Goal: Complete application form: Complete application form

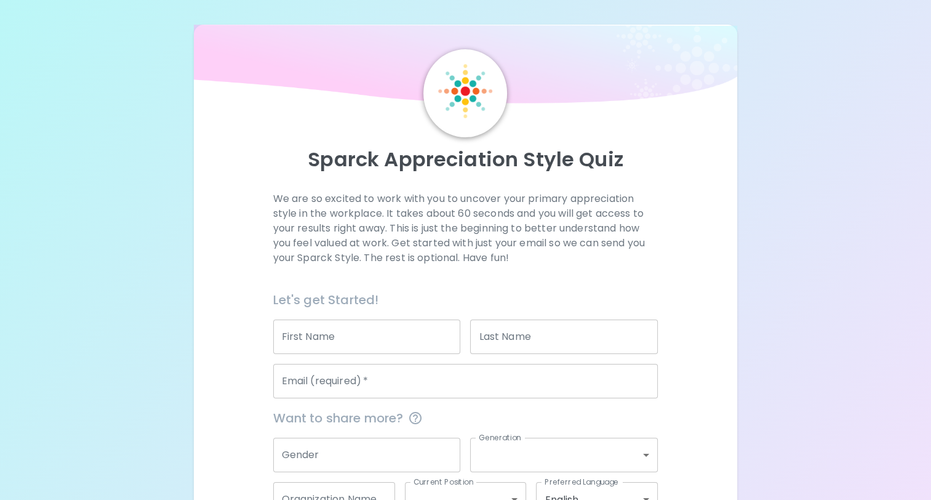
click at [401, 342] on input "First Name" at bounding box center [367, 336] width 188 height 34
type input "[PERSON_NAME] [PERSON_NAME]"
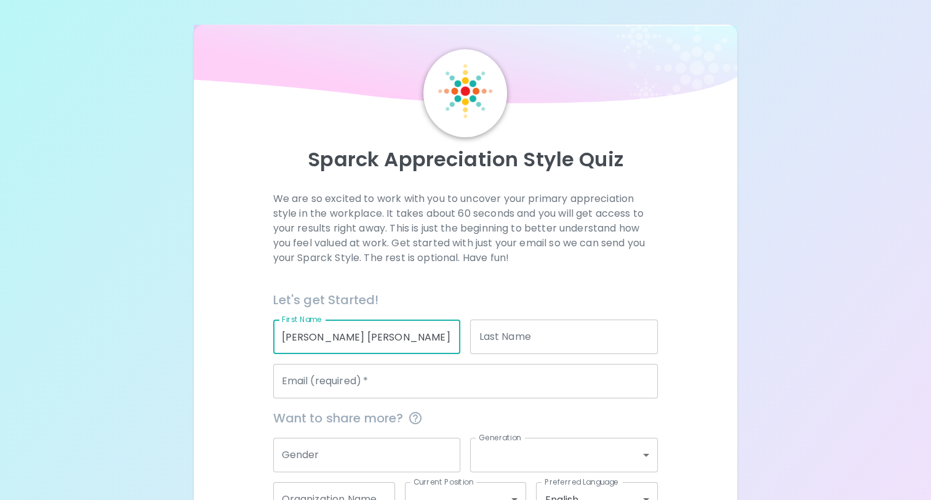
type input "Markelov"
type input "[EMAIL_ADDRESS][DOMAIN_NAME]"
type input "Sephora HQ"
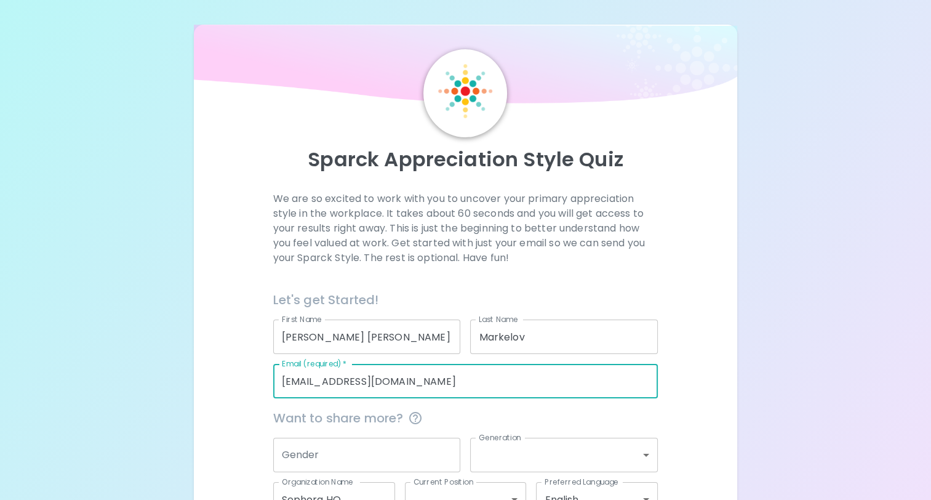
click at [356, 378] on input "[EMAIL_ADDRESS][DOMAIN_NAME]" at bounding box center [465, 381] width 385 height 34
type input "[PERSON_NAME][EMAIL_ADDRESS][DOMAIN_NAME]"
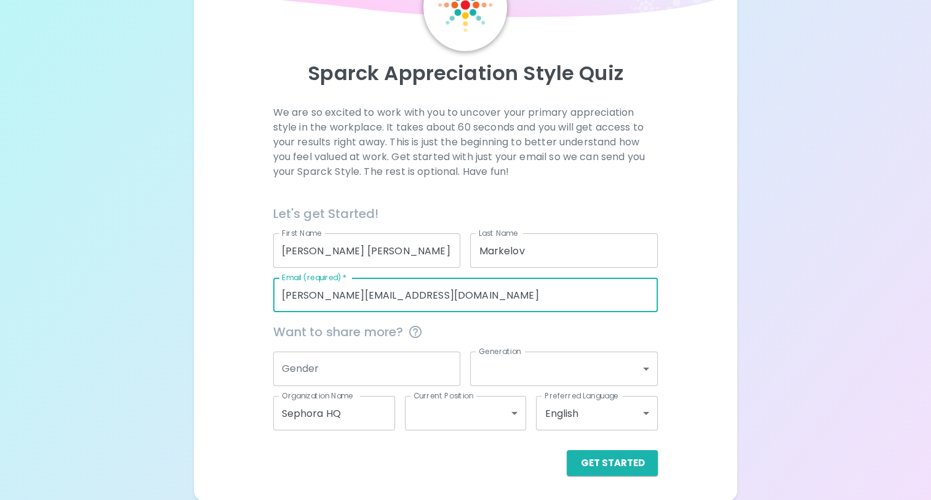
click at [389, 377] on input "Gender" at bounding box center [367, 368] width 188 height 34
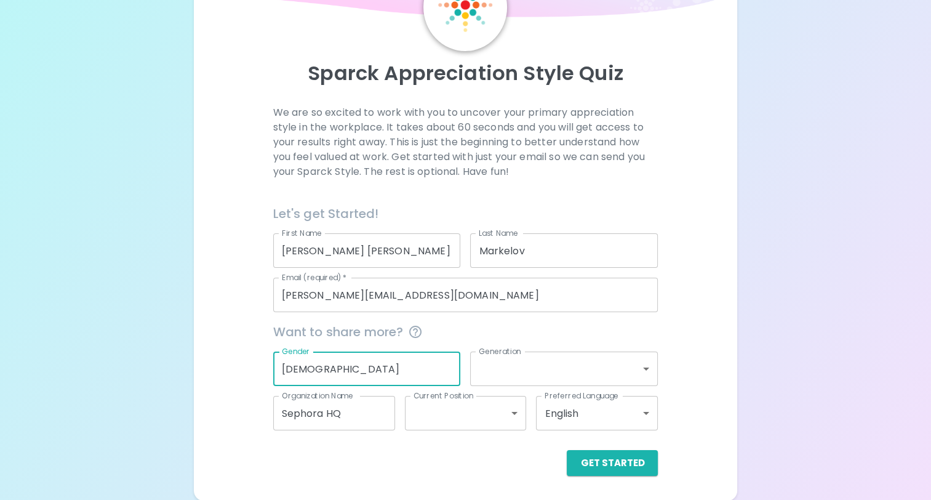
type input "[DEMOGRAPHIC_DATA]"
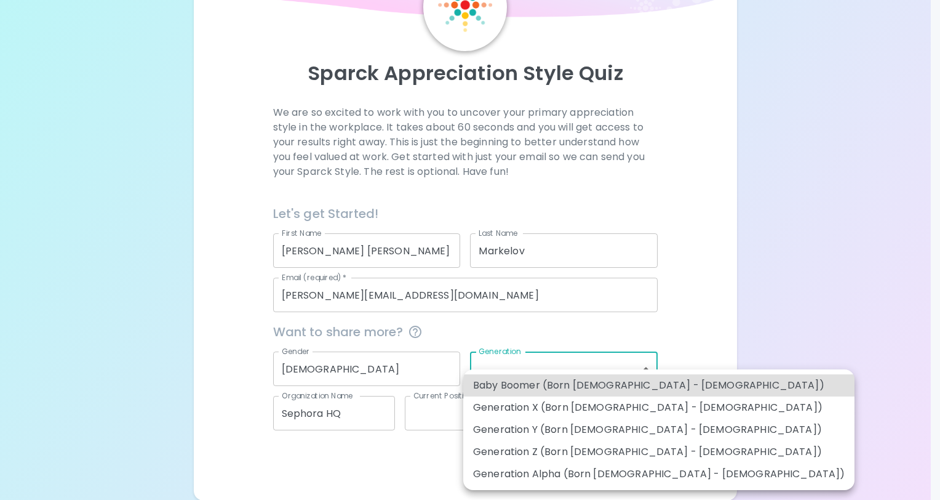
click at [527, 357] on body "Sparck Appreciation Style Quiz We are so excited to work with you to uncover yo…" at bounding box center [470, 207] width 940 height 586
click at [532, 433] on li "Generation Y (Born [DEMOGRAPHIC_DATA] - [DEMOGRAPHIC_DATA])" at bounding box center [658, 429] width 391 height 22
type input "generation_y"
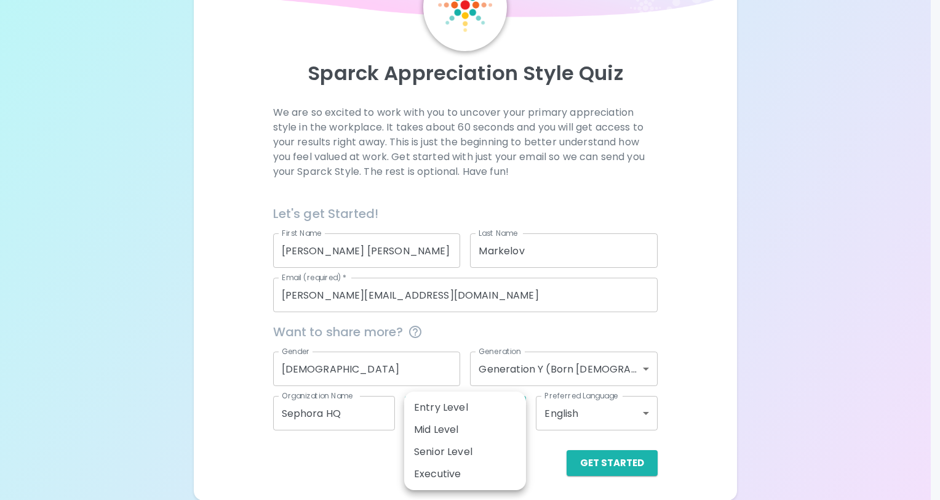
click at [431, 415] on body "Sparck Appreciation Style Quiz We are so excited to work with you to uncover yo…" at bounding box center [470, 207] width 940 height 586
click at [445, 437] on li "Mid Level" at bounding box center [465, 429] width 122 height 22
type input "mid_level"
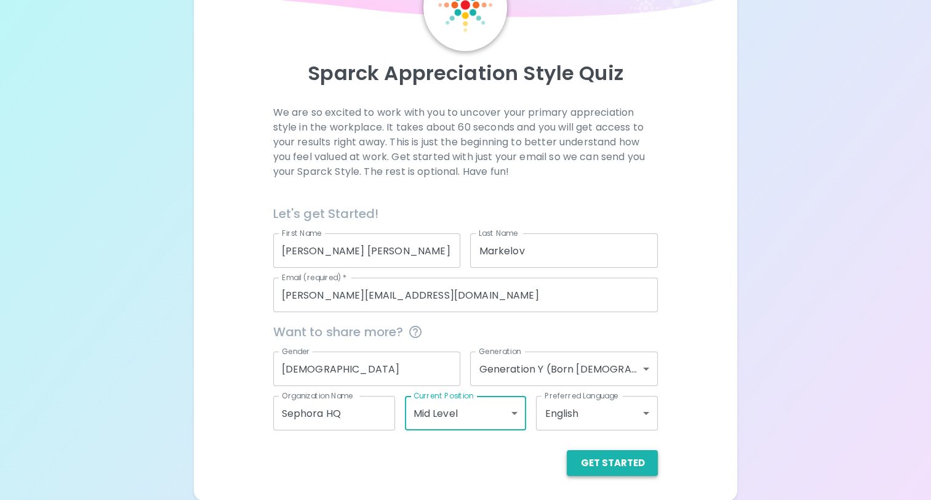
click at [599, 460] on button "Get Started" at bounding box center [612, 463] width 91 height 26
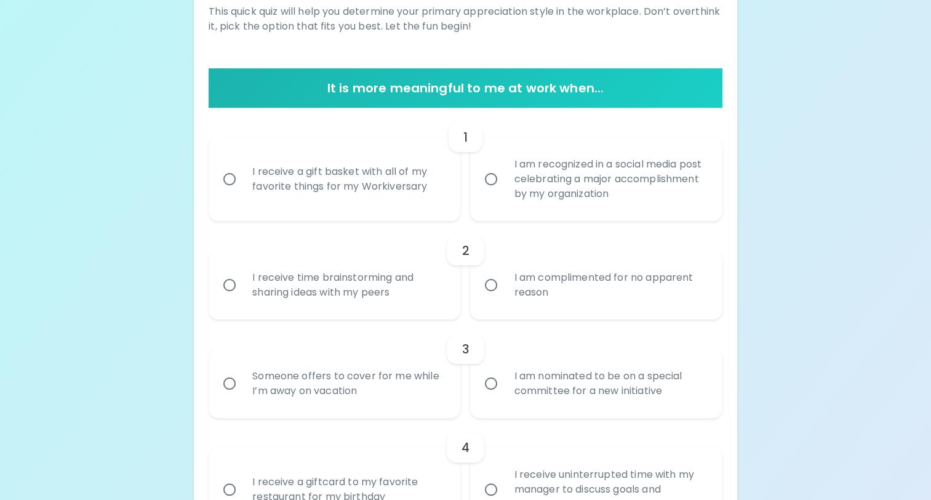
scroll to position [187, 0]
click at [495, 199] on label "I am recognized in a social media post celebrating a major accomplishment by my…" at bounding box center [589, 179] width 252 height 84
click at [495, 192] on input "I am recognized in a social media post celebrating a major accomplishment by my…" at bounding box center [491, 179] width 26 height 26
radio input "true"
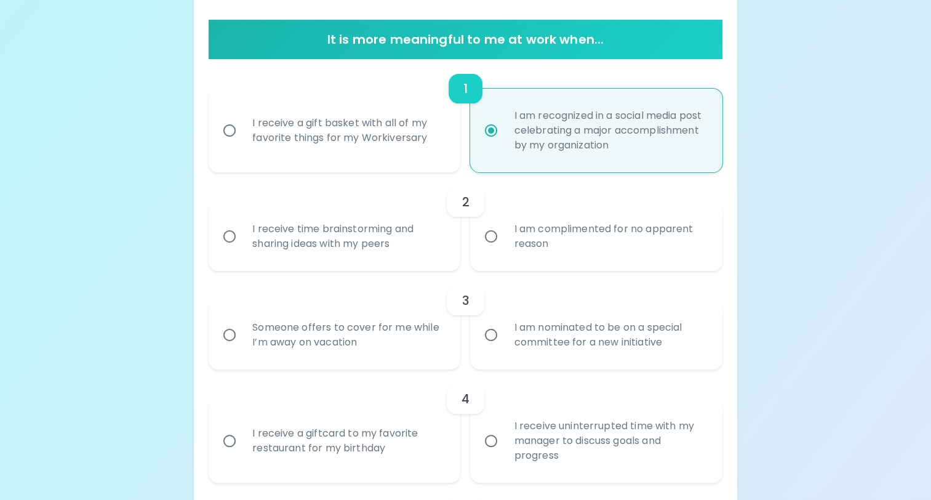
scroll to position [285, 0]
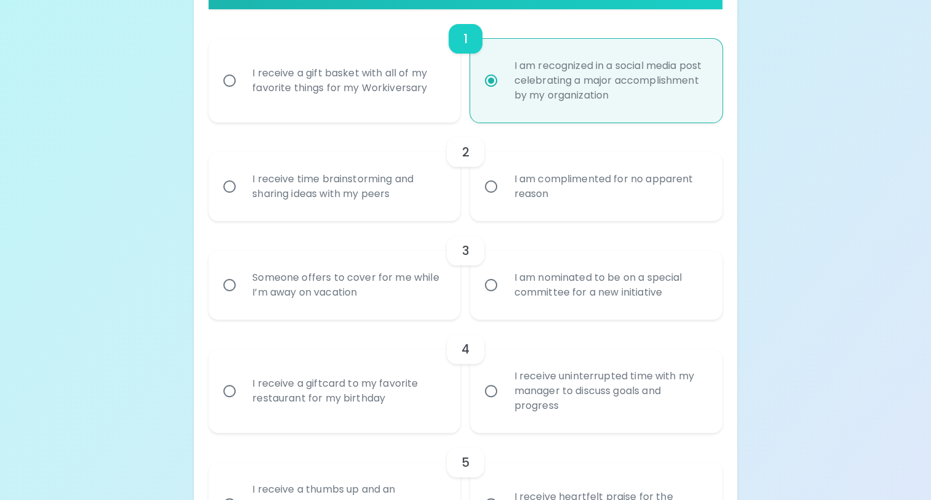
click at [418, 198] on div "I receive time brainstorming and sharing ideas with my peers" at bounding box center [347, 186] width 211 height 59
click at [242, 198] on input "I receive time brainstorming and sharing ideas with my peers" at bounding box center [230, 187] width 26 height 26
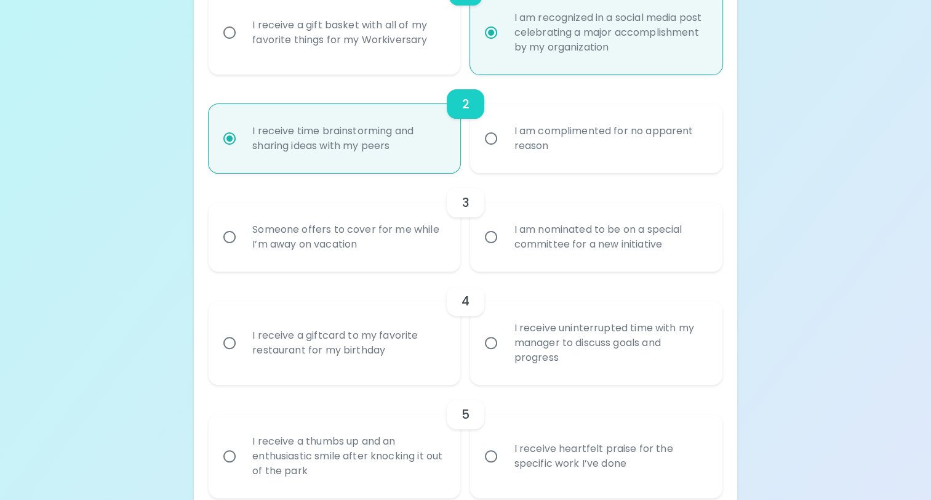
scroll to position [384, 0]
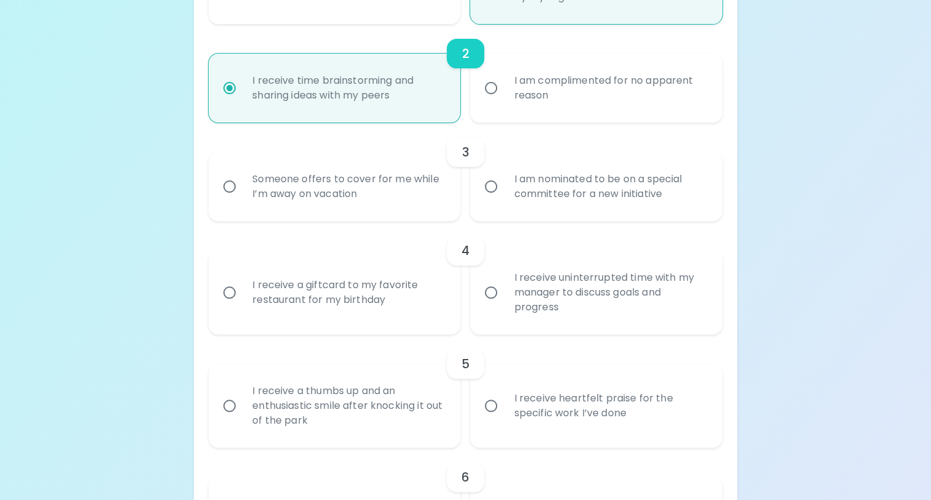
radio input "true"
click at [507, 209] on div "I am nominated to be on a special committee for a new initiative" at bounding box center [609, 186] width 211 height 59
click at [504, 199] on input "I am nominated to be on a special committee for a new initiative" at bounding box center [491, 187] width 26 height 26
radio input "false"
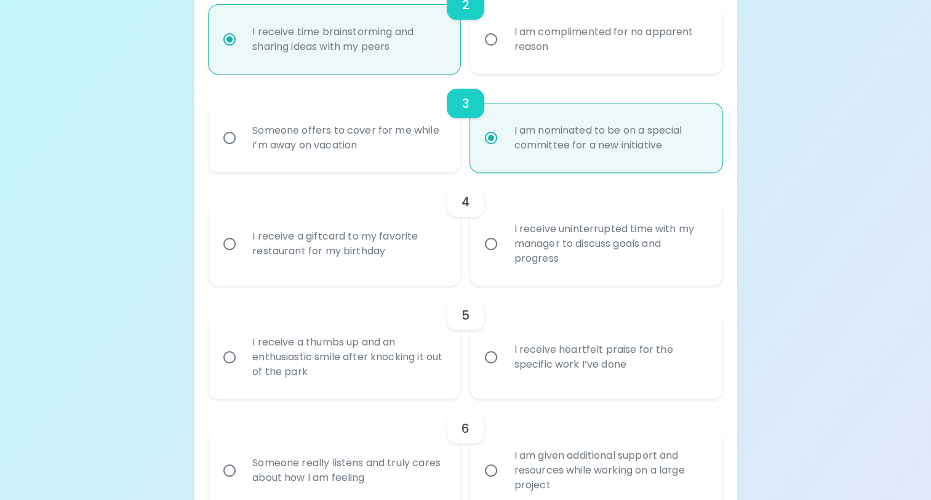
scroll to position [482, 0]
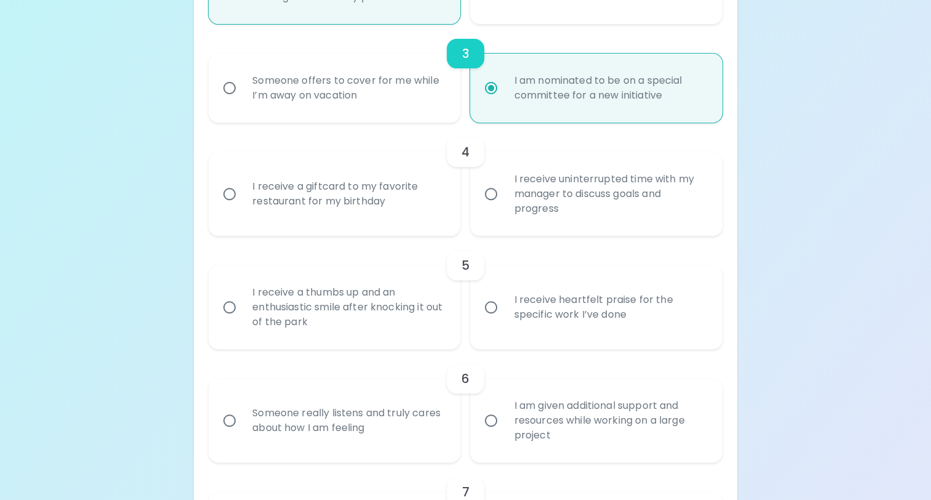
radio input "true"
click at [410, 225] on label "I receive a giftcard to my favorite restaurant for my birthday" at bounding box center [328, 194] width 252 height 84
click at [242, 207] on input "I receive a giftcard to my favorite restaurant for my birthday" at bounding box center [230, 194] width 26 height 26
radio input "false"
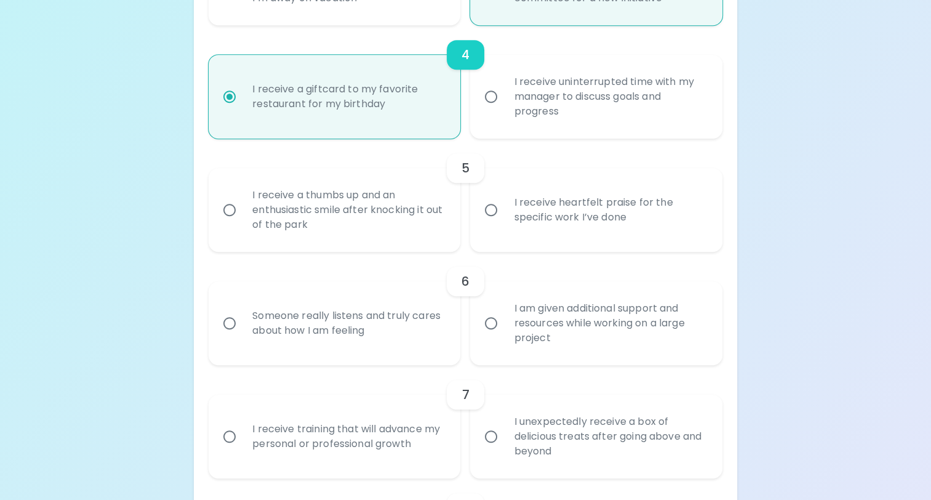
scroll to position [581, 0]
radio input "true"
click at [499, 246] on label "I receive heartfelt praise for the specific work I’ve done" at bounding box center [589, 209] width 252 height 84
click at [499, 222] on input "I receive heartfelt praise for the specific work I’ve done" at bounding box center [491, 209] width 26 height 26
radio input "false"
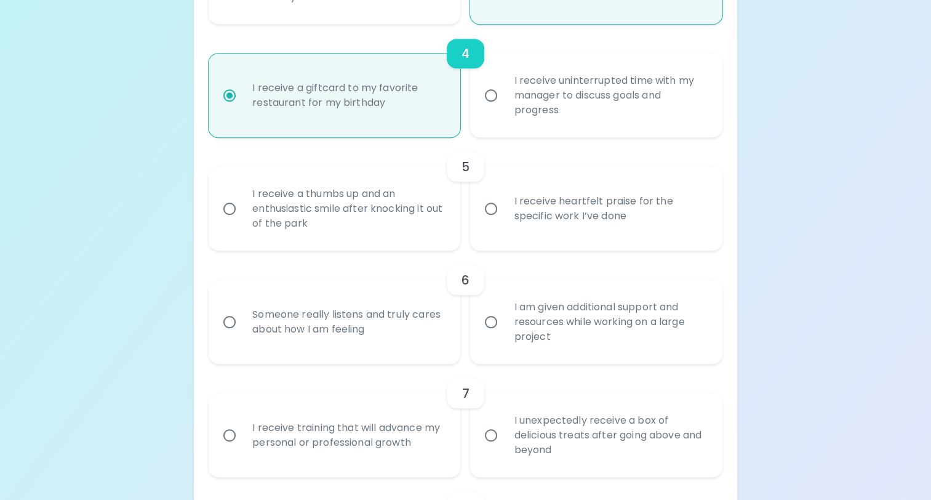
radio input "false"
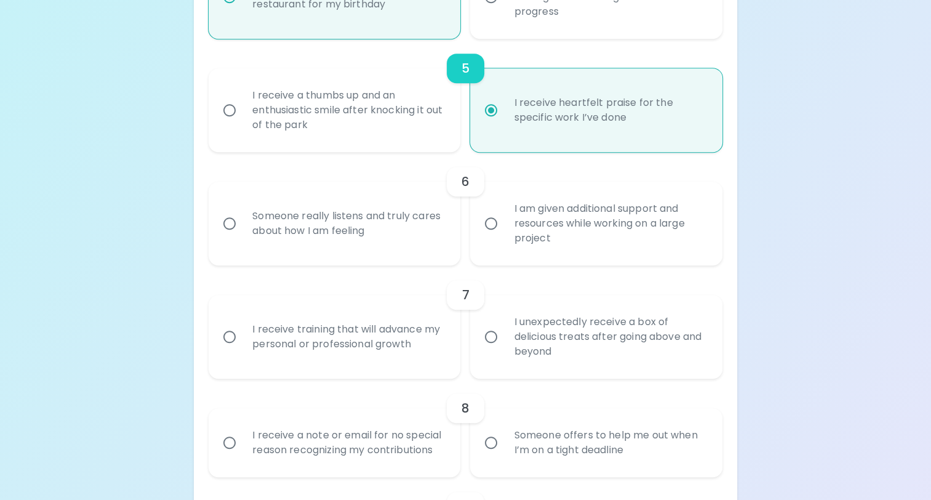
scroll to position [740, 0]
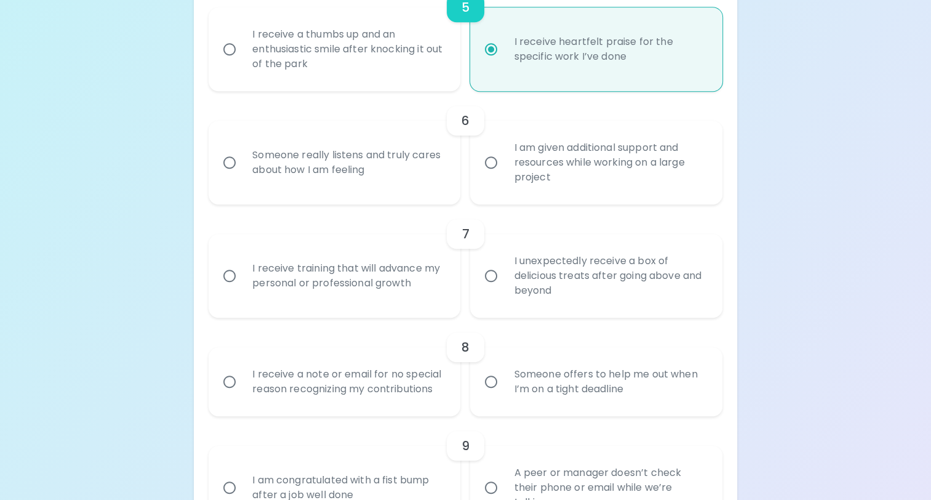
radio input "true"
click at [444, 191] on label "Someone really listens and truly cares about how I am feeling" at bounding box center [328, 163] width 252 height 84
click at [242, 175] on input "Someone really listens and truly cares about how I am feeling" at bounding box center [230, 163] width 26 height 26
radio input "false"
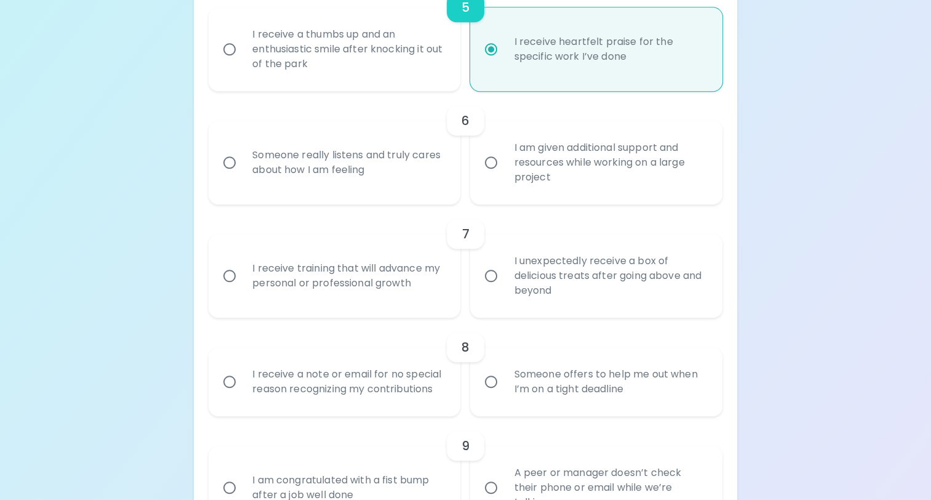
radio input "false"
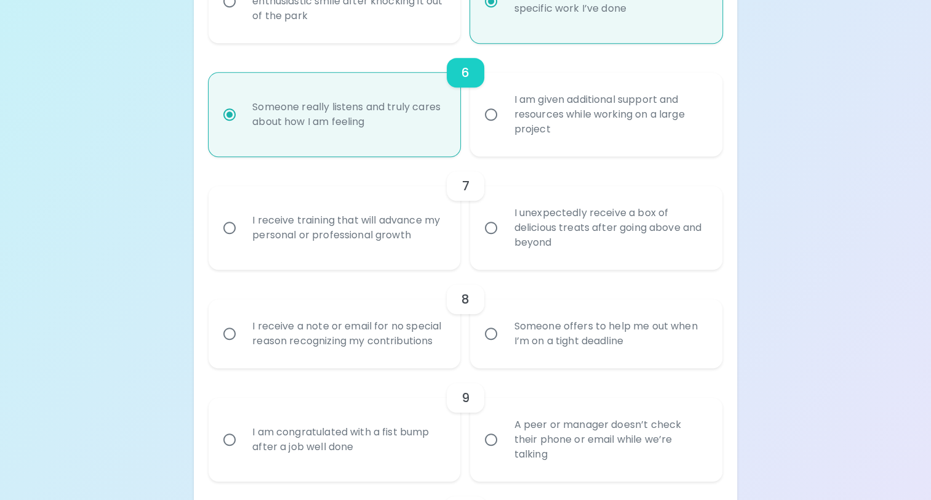
scroll to position [839, 0]
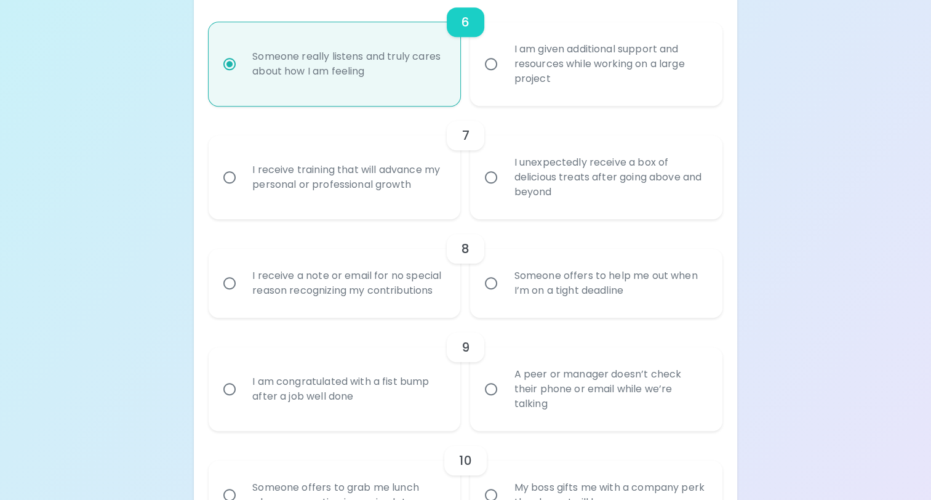
radio input "true"
click at [448, 204] on div "I receive training that will advance my personal or professional growth" at bounding box center [347, 177] width 211 height 59
click at [242, 190] on input "I receive training that will advance my personal or professional growth" at bounding box center [230, 177] width 26 height 26
radio input "false"
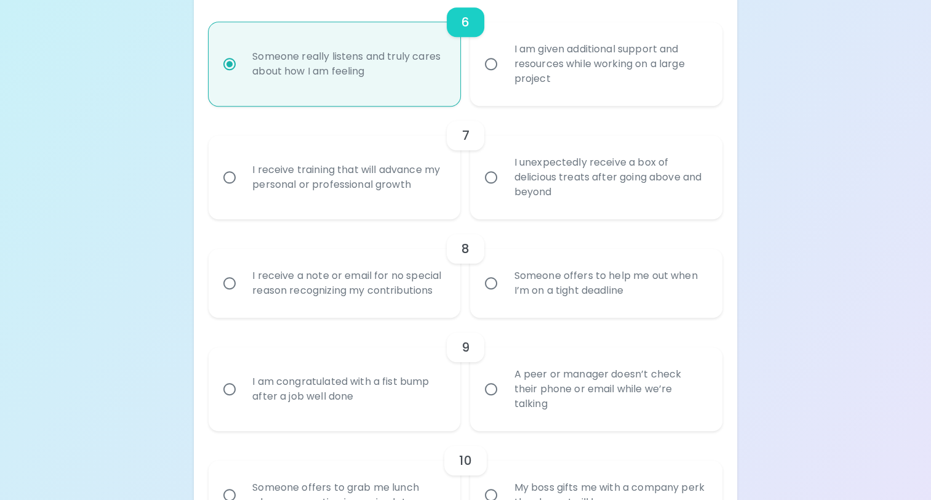
radio input "false"
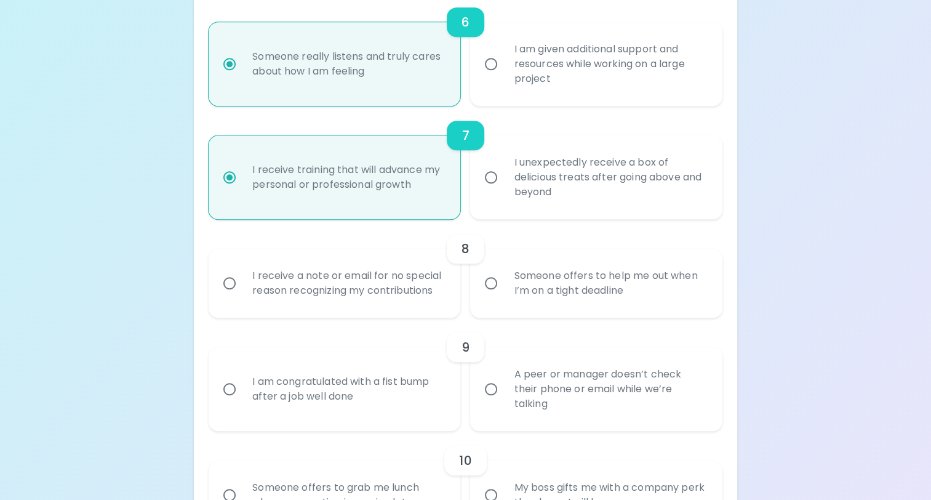
scroll to position [937, 0]
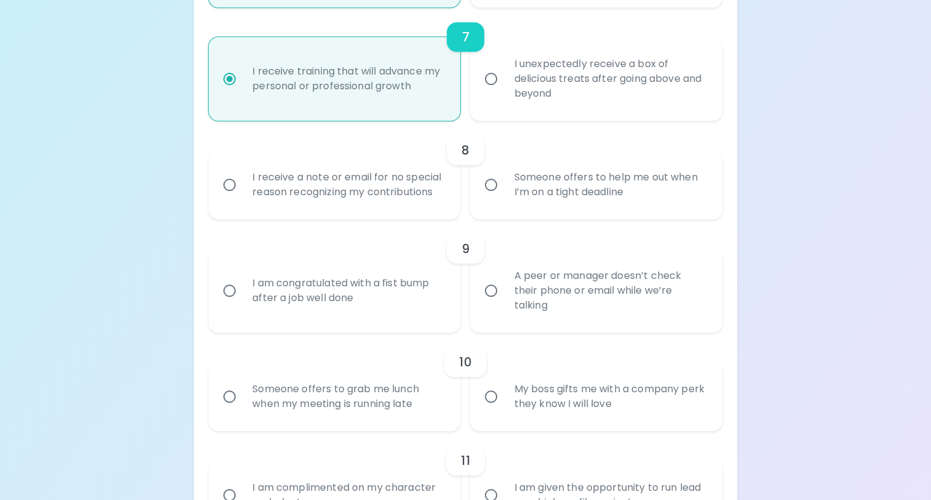
radio input "true"
click at [397, 178] on div "I receive a note or email for no special reason recognizing my contributions" at bounding box center [347, 184] width 211 height 59
click at [242, 178] on input "I receive a note or email for no special reason recognizing my contributions" at bounding box center [230, 185] width 26 height 26
radio input "false"
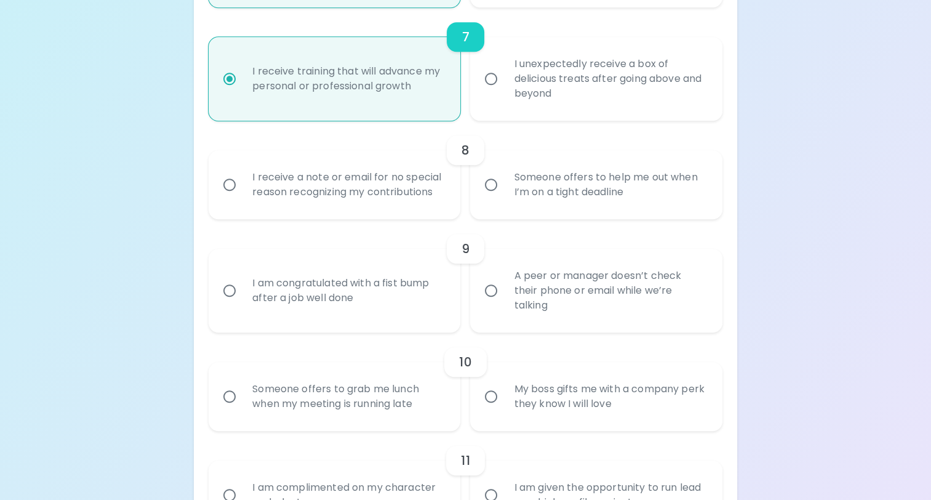
radio input "false"
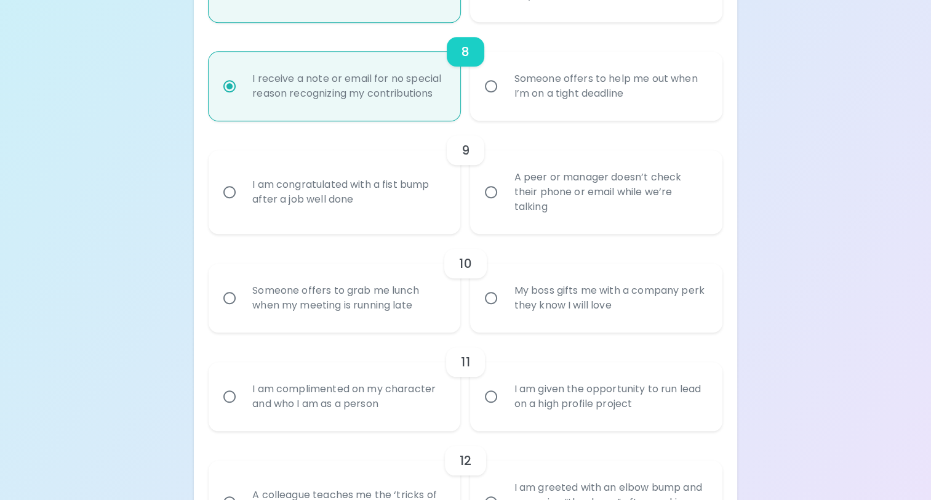
scroll to position [1056, 0]
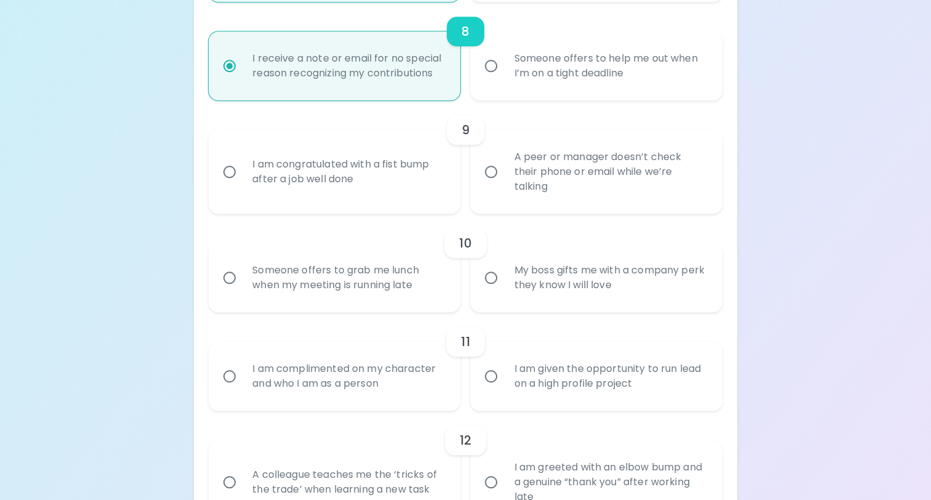
radio input "true"
click at [530, 192] on div "A peer or manager doesn’t check their phone or email while we’re talking" at bounding box center [609, 172] width 211 height 74
click at [504, 185] on input "A peer or manager doesn’t check their phone or email while we’re talking" at bounding box center [491, 172] width 26 height 26
radio input "false"
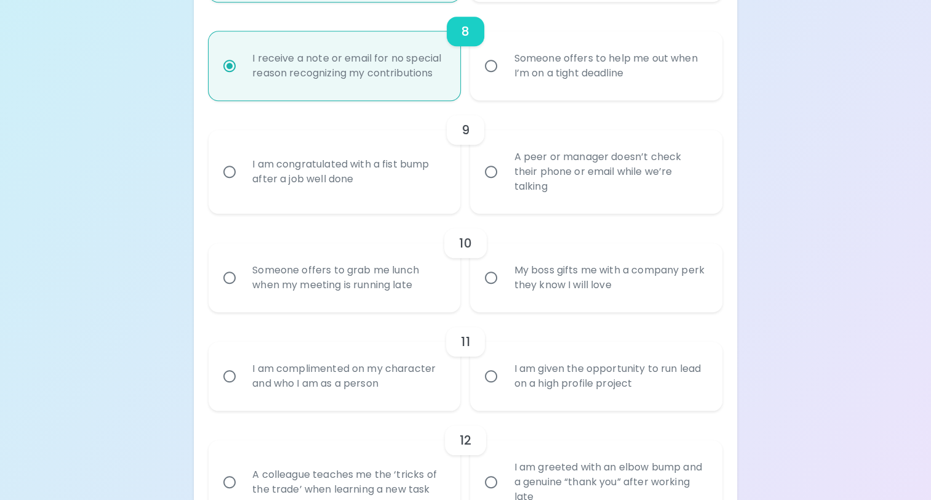
radio input "false"
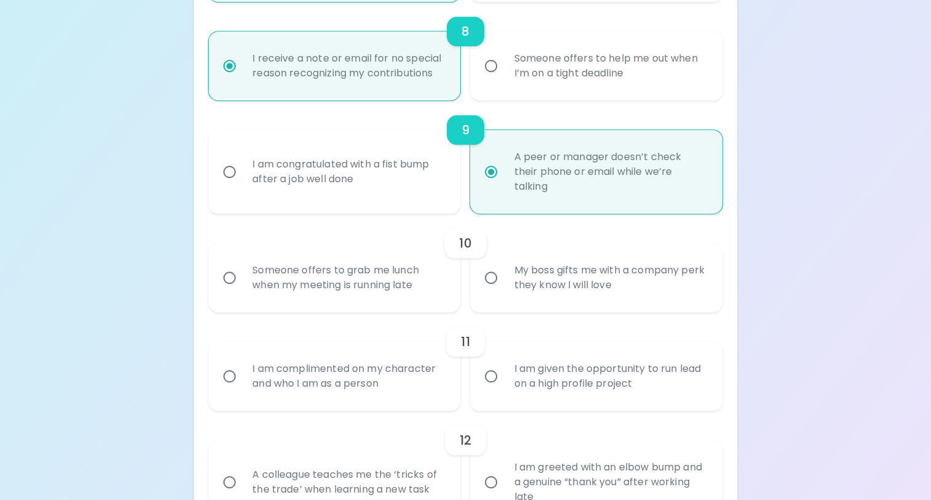
scroll to position [1154, 0]
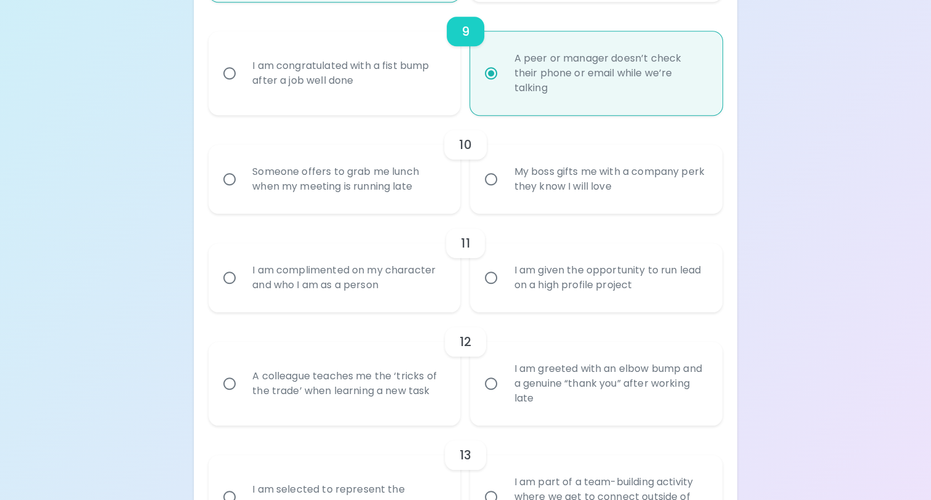
radio input "true"
click at [499, 192] on label "My boss gifts me with a company perk they know I will love" at bounding box center [589, 179] width 252 height 69
click at [499, 192] on input "My boss gifts me with a company perk they know I will love" at bounding box center [491, 179] width 26 height 26
radio input "false"
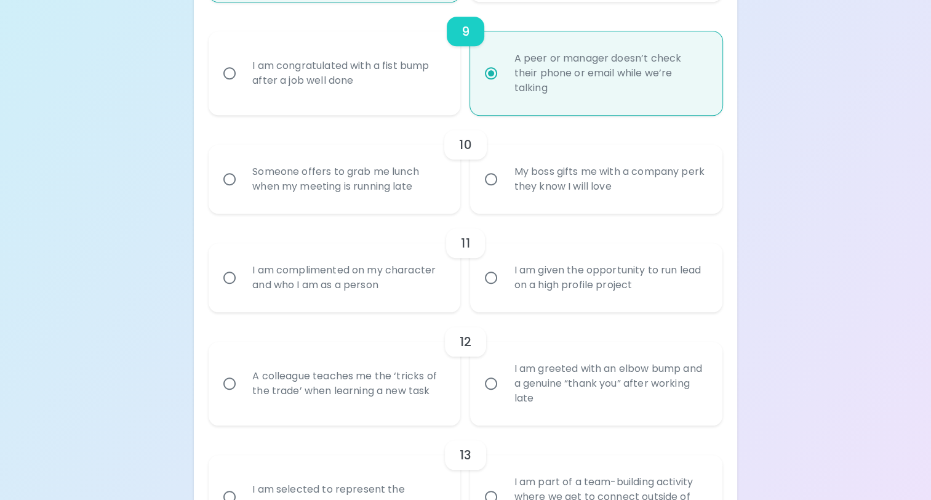
radio input "false"
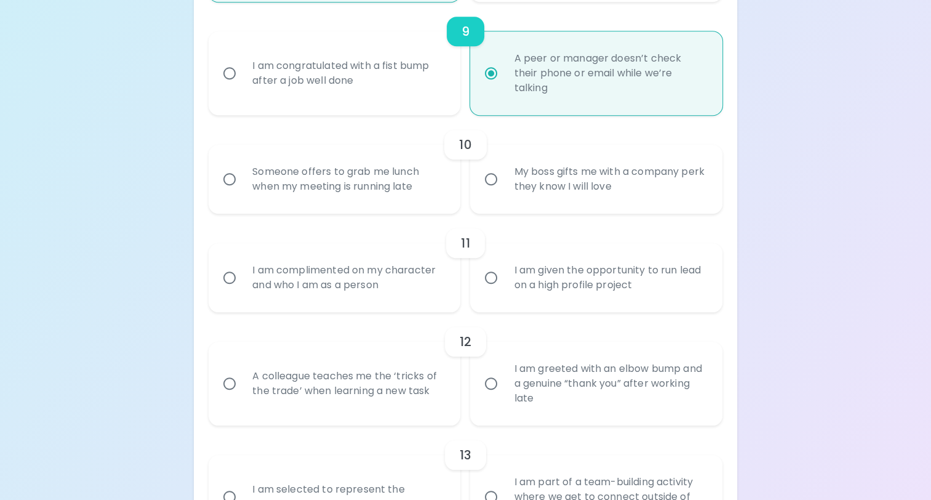
radio input "false"
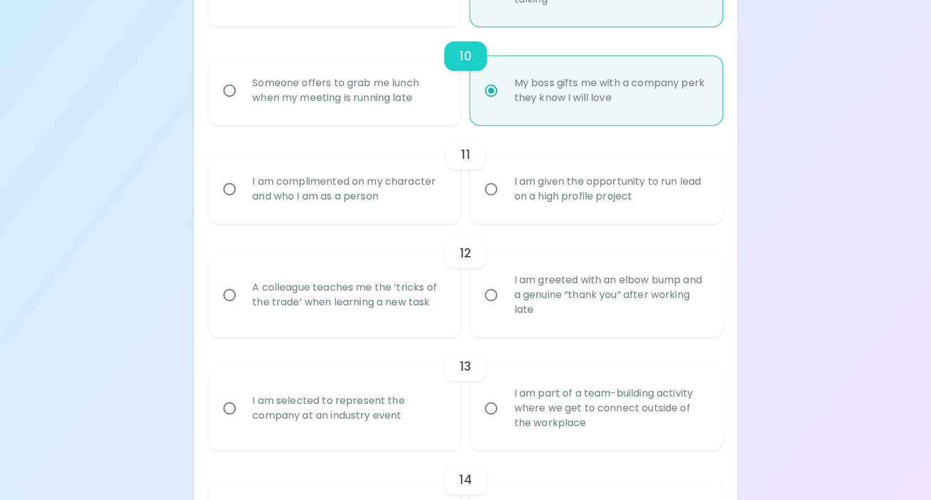
scroll to position [1253, 0]
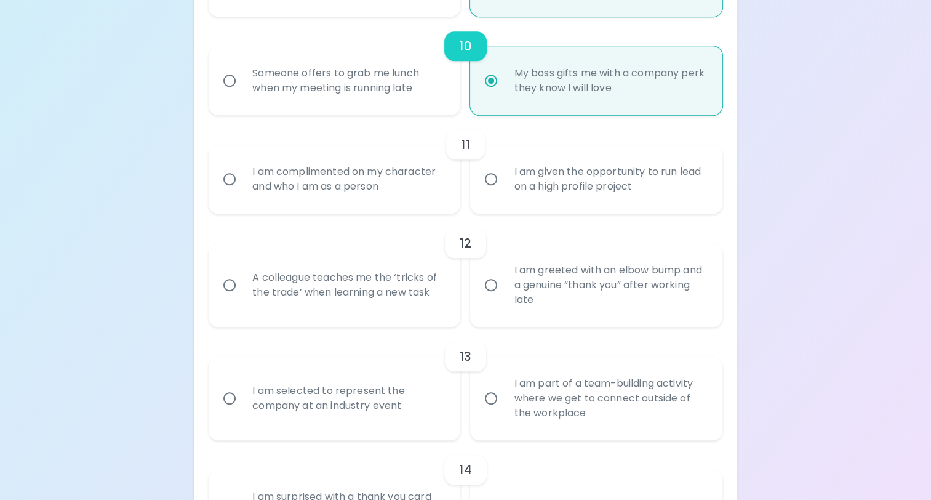
radio input "true"
click at [428, 95] on div "Someone offers to grab me lunch when my meeting is running late" at bounding box center [347, 80] width 211 height 59
click at [242, 94] on input "Someone offers to grab me lunch when my meeting is running late" at bounding box center [230, 81] width 26 height 26
radio input "false"
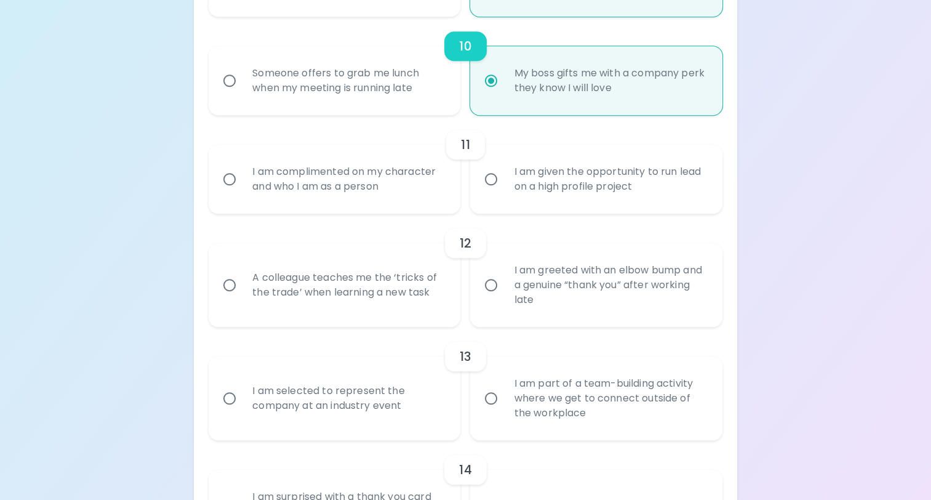
radio input "false"
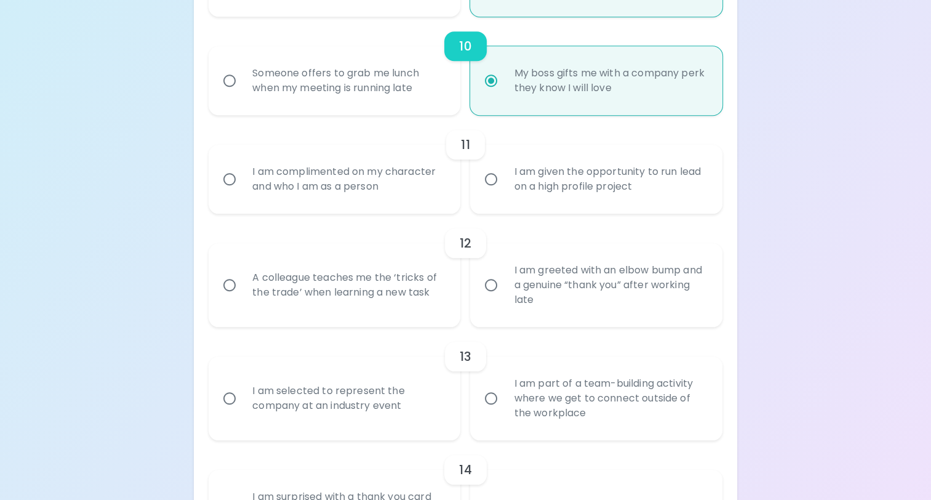
radio input "false"
radio input "true"
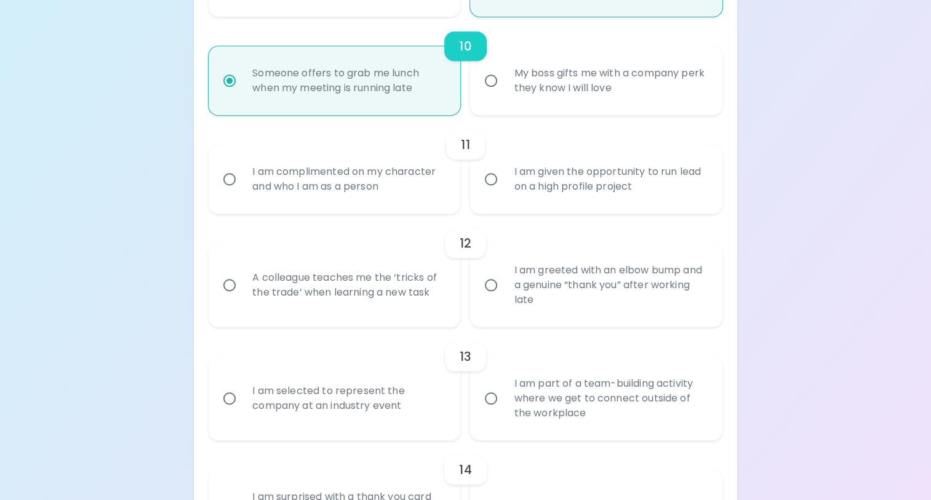
radio input "true"
click at [436, 204] on div "I am complimented on my character and who I am as a person" at bounding box center [347, 179] width 211 height 59
click at [242, 192] on input "I am complimented on my character and who I am as a person" at bounding box center [230, 179] width 26 height 26
radio input "false"
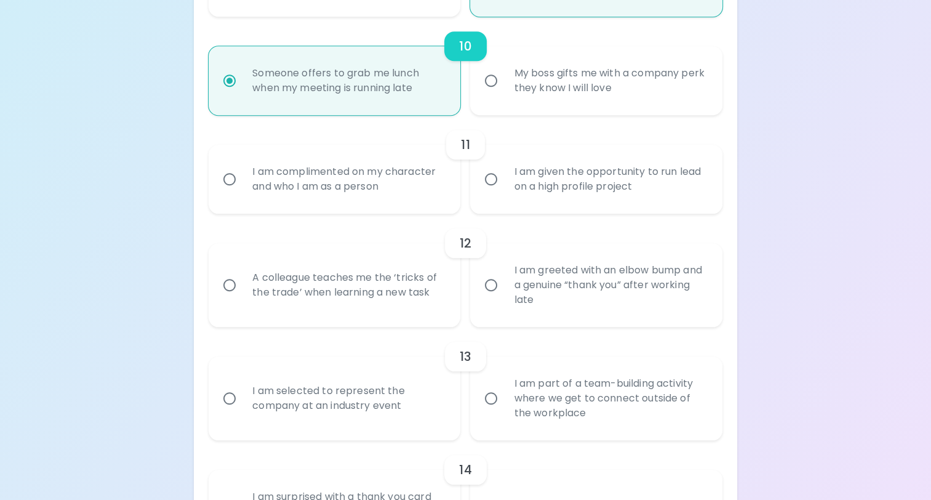
radio input "false"
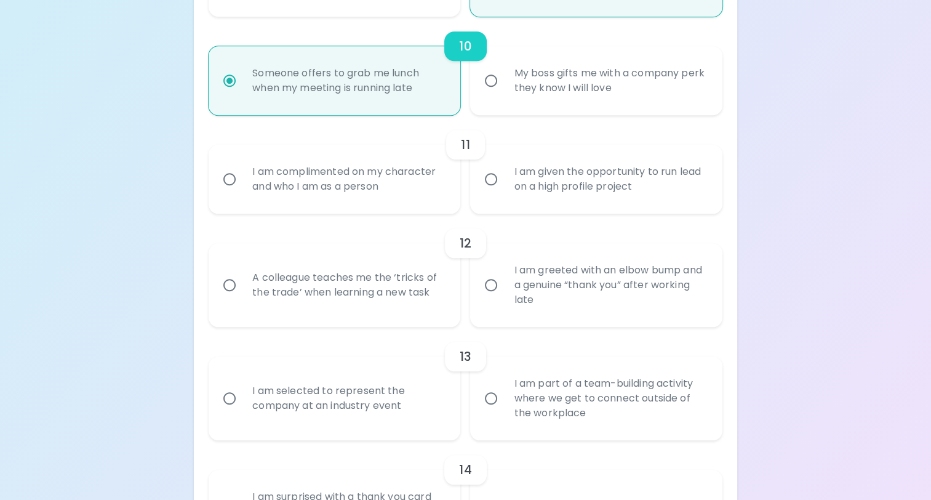
radio input "false"
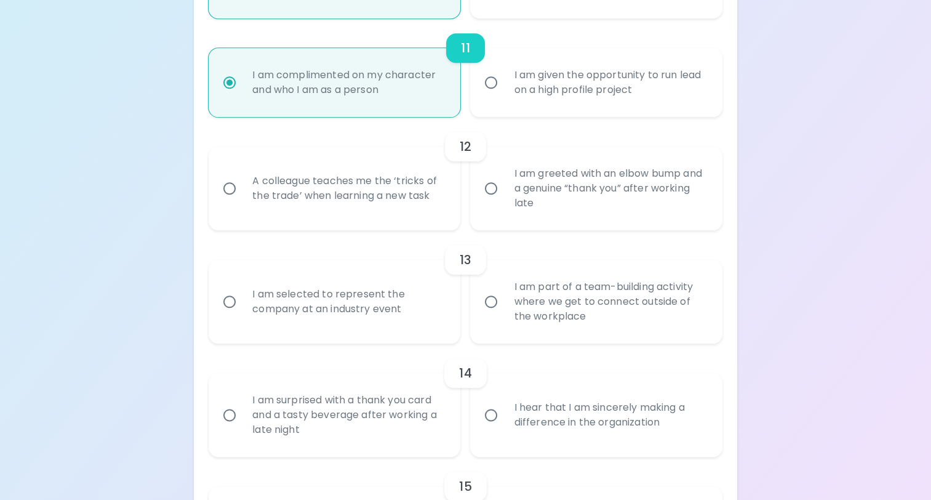
scroll to position [1351, 0]
radio input "true"
click at [533, 90] on div "I am given the opportunity to run lead on a high profile project" at bounding box center [609, 80] width 211 height 59
click at [504, 90] on input "I am given the opportunity to run lead on a high profile project" at bounding box center [491, 81] width 26 height 26
radio input "false"
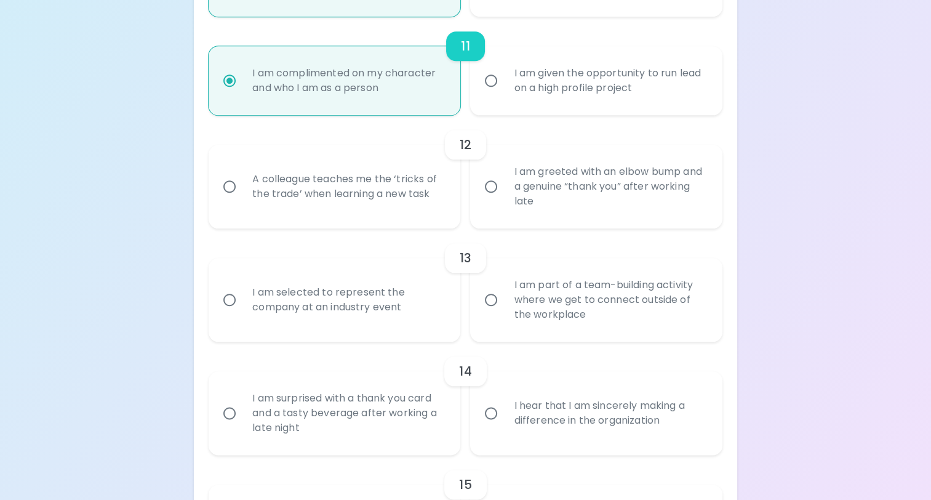
radio input "false"
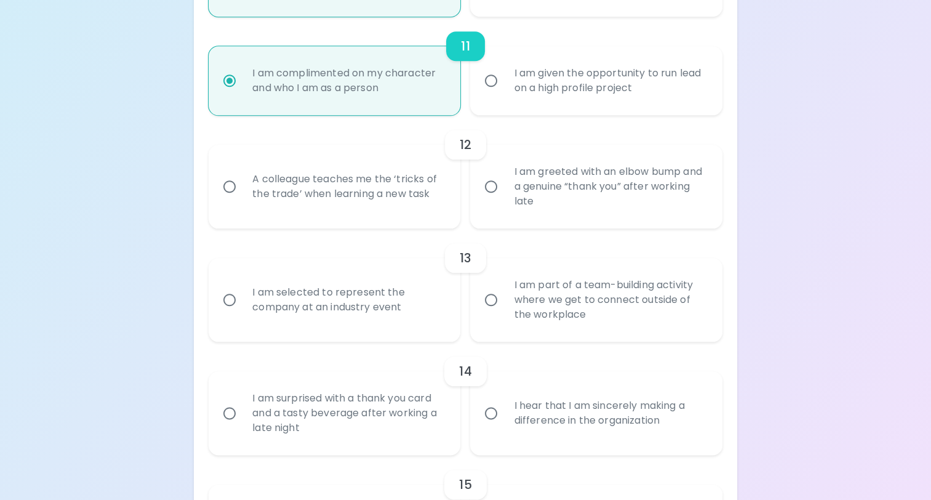
radio input "false"
radio input "true"
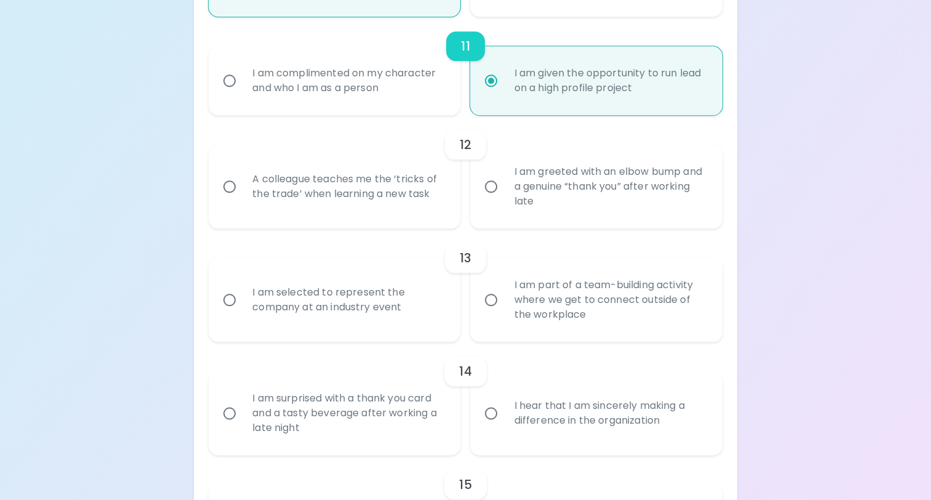
radio input "true"
click at [445, 217] on label "A colleague teaches me the ‘tricks of the trade’ when learning a new task" at bounding box center [328, 187] width 252 height 84
click at [242, 199] on input "A colleague teaches me the ‘tricks of the trade’ when learning a new task" at bounding box center [230, 187] width 26 height 26
radio input "false"
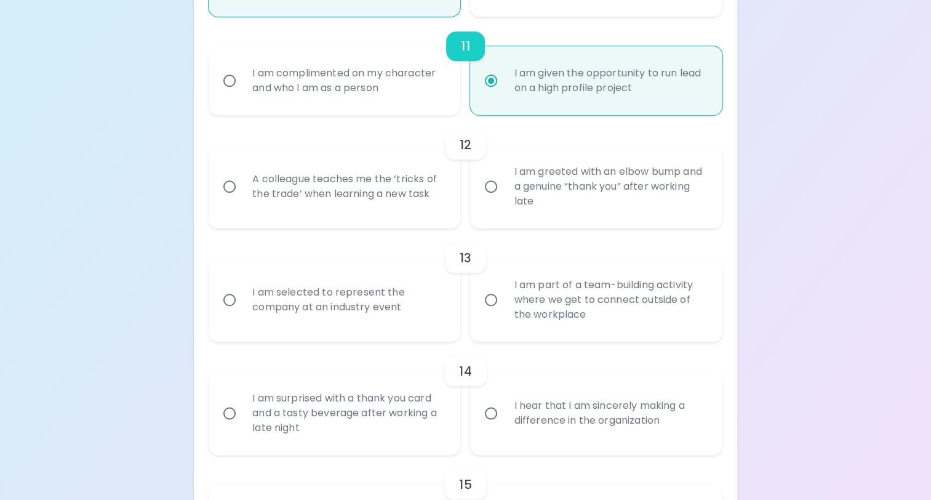
radio input "false"
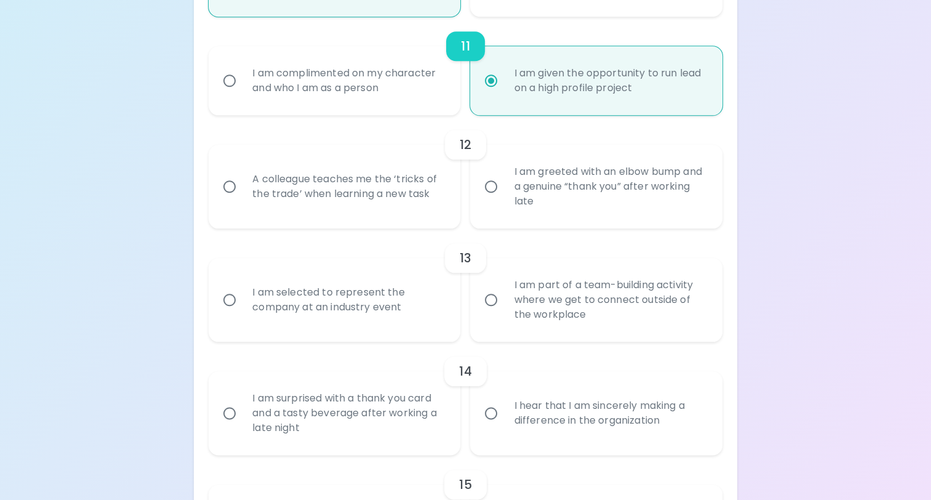
radio input "false"
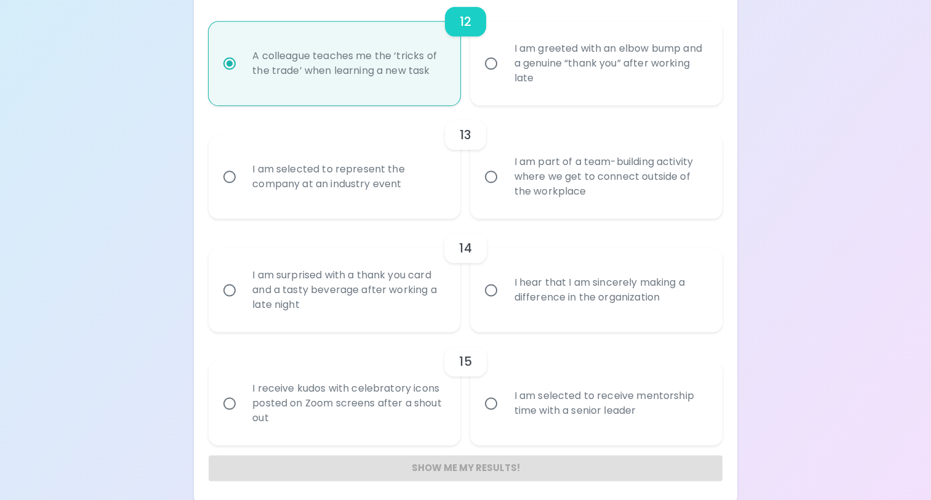
scroll to position [1477, 0]
radio input "true"
click at [436, 203] on label "I am selected to represent the company at an industry event" at bounding box center [328, 174] width 252 height 84
click at [242, 187] on input "I am selected to represent the company at an industry event" at bounding box center [230, 174] width 26 height 26
radio input "false"
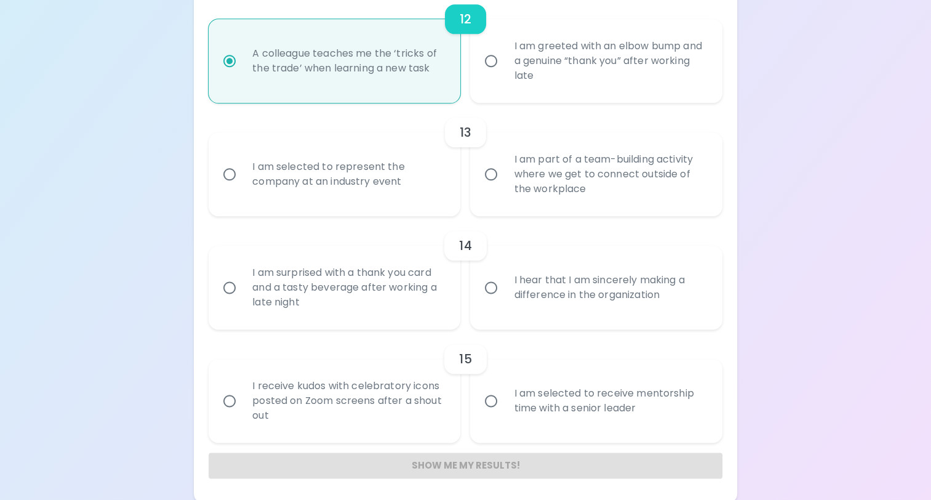
radio input "false"
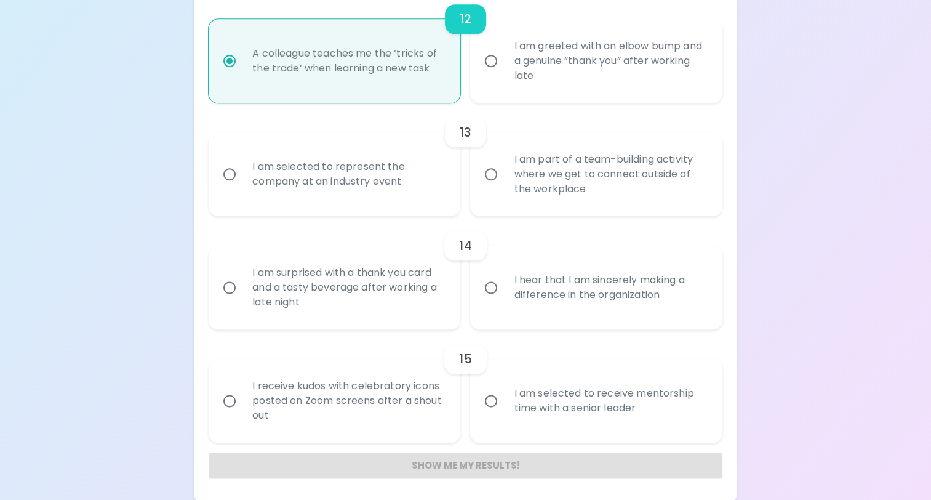
radio input "false"
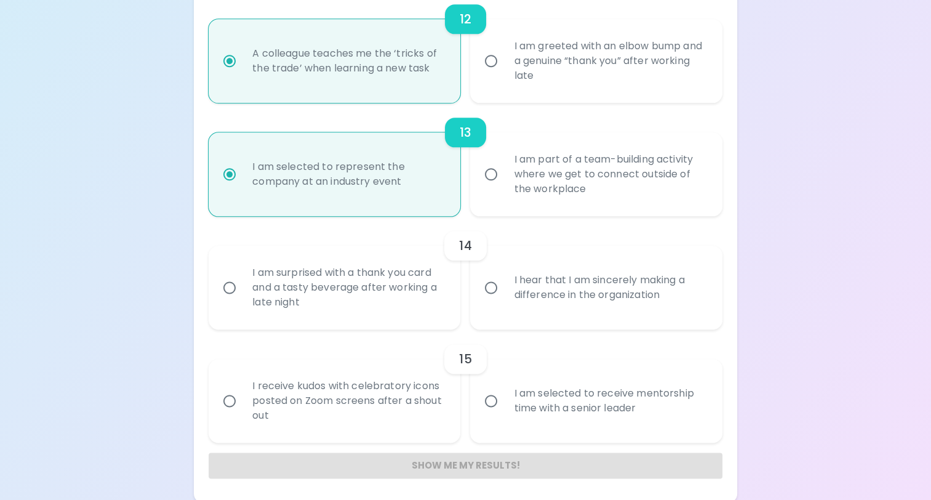
scroll to position [1479, 0]
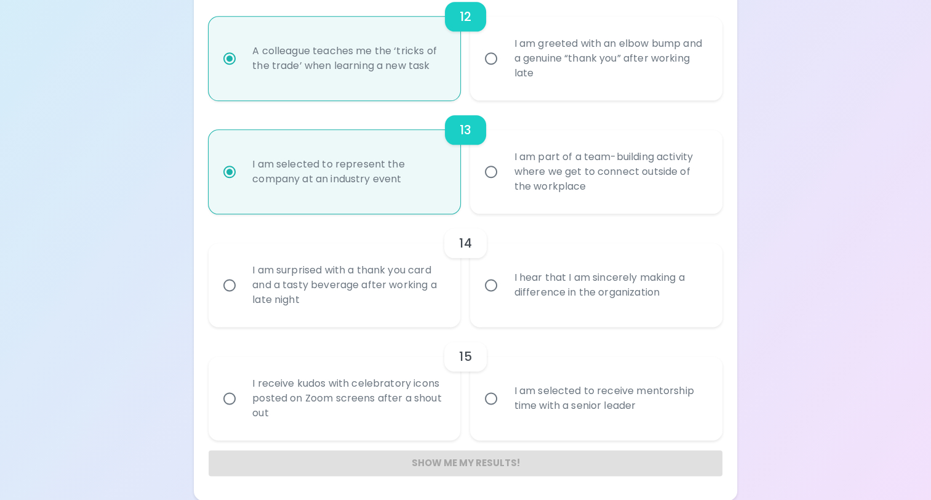
radio input "true"
click at [532, 319] on label "I hear that I am sincerely making a difference in the organization" at bounding box center [589, 285] width 252 height 84
click at [504, 298] on input "I hear that I am sincerely making a difference in the organization" at bounding box center [491, 285] width 26 height 26
radio input "false"
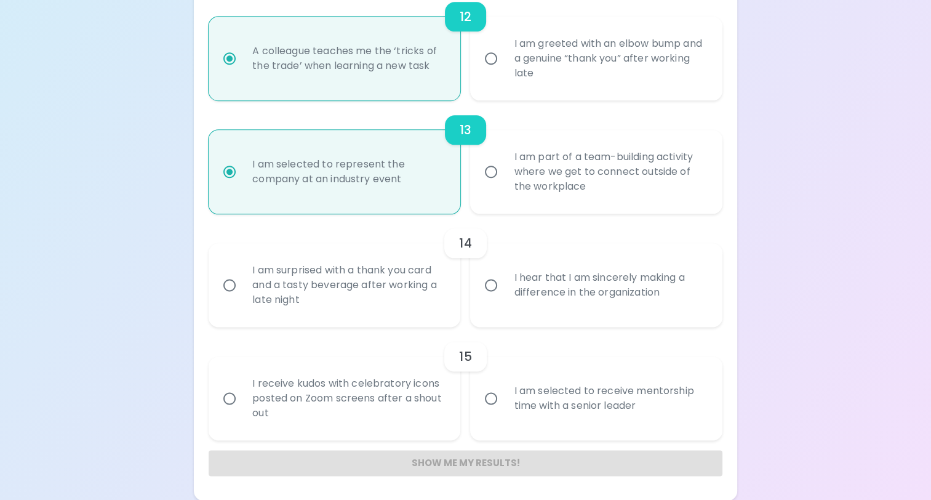
radio input "false"
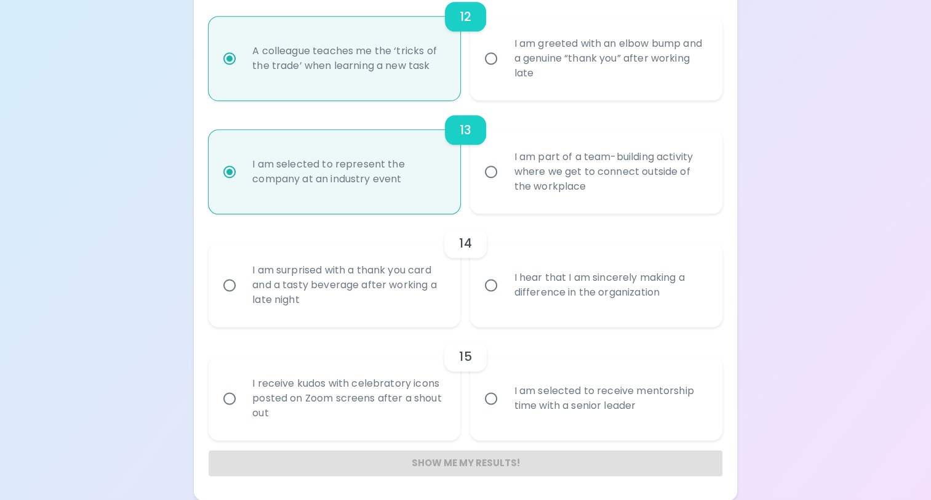
radio input "false"
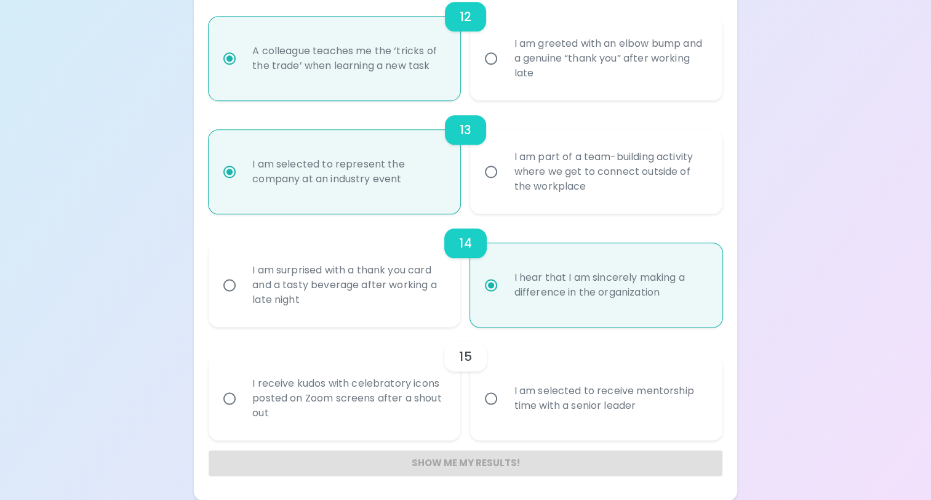
radio input "true"
click at [495, 427] on label "I am selected to receive mentorship time with a senior leader" at bounding box center [589, 398] width 252 height 84
click at [495, 411] on input "I am selected to receive mentorship time with a senior leader" at bounding box center [491, 398] width 26 height 26
radio input "false"
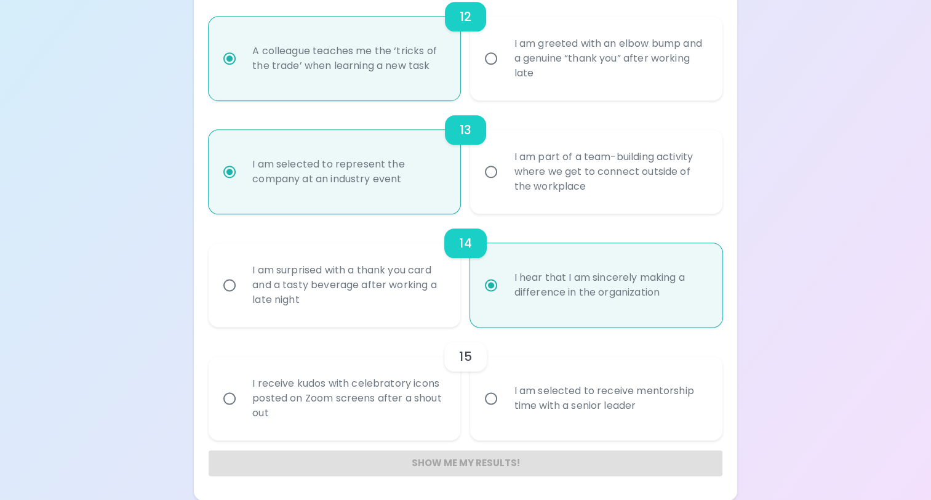
radio input "false"
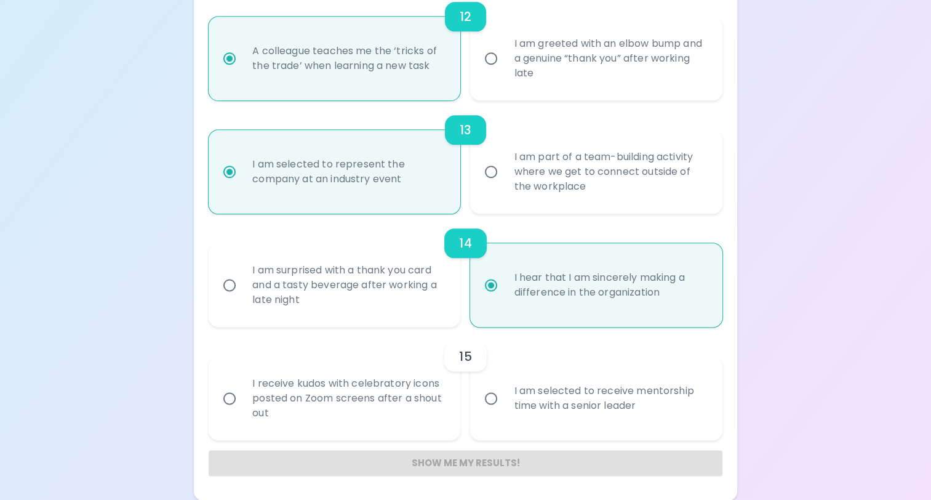
radio input "false"
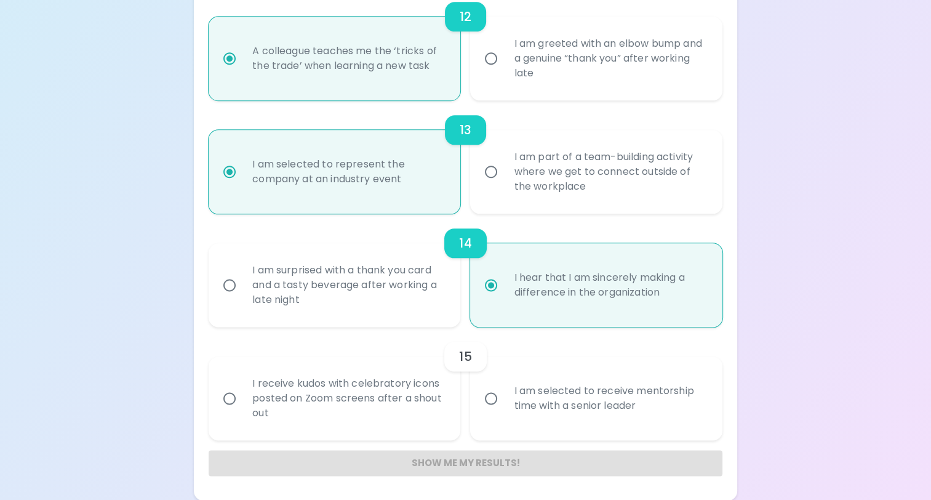
radio input "false"
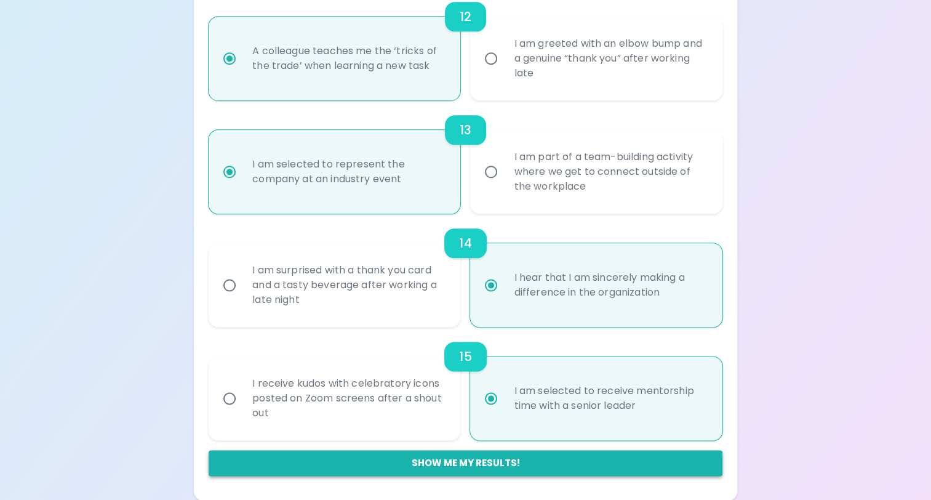
radio input "true"
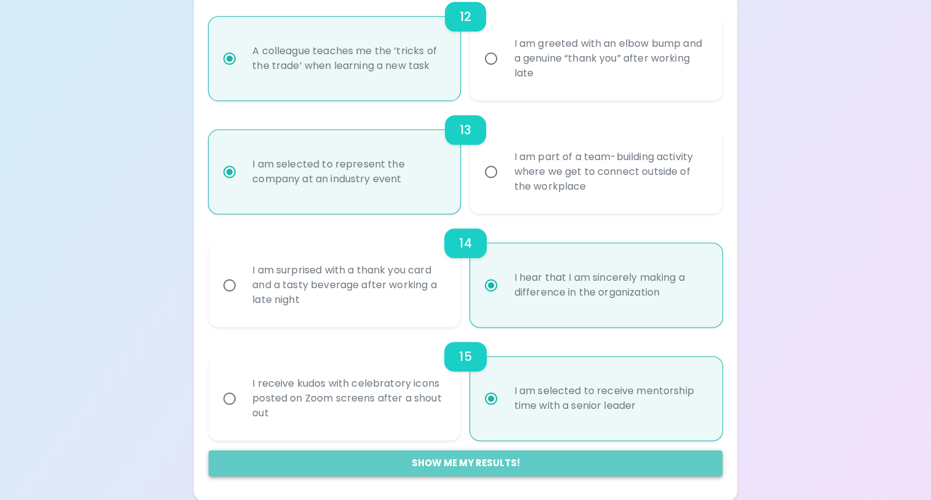
click at [466, 465] on button "Show me my results!" at bounding box center [466, 463] width 514 height 26
radio input "false"
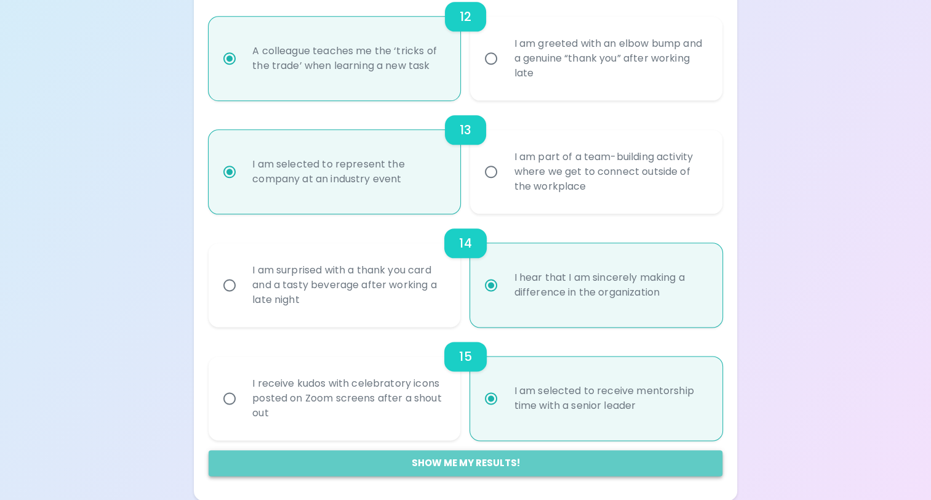
radio input "false"
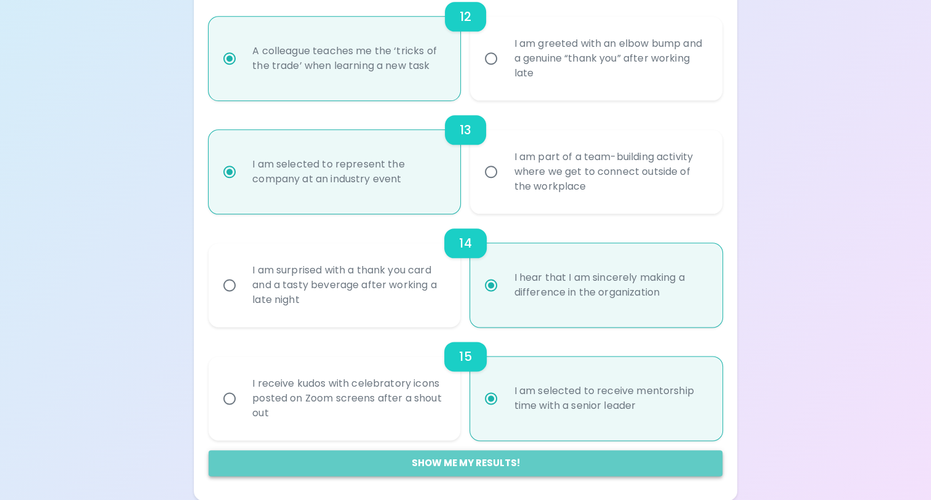
radio input "false"
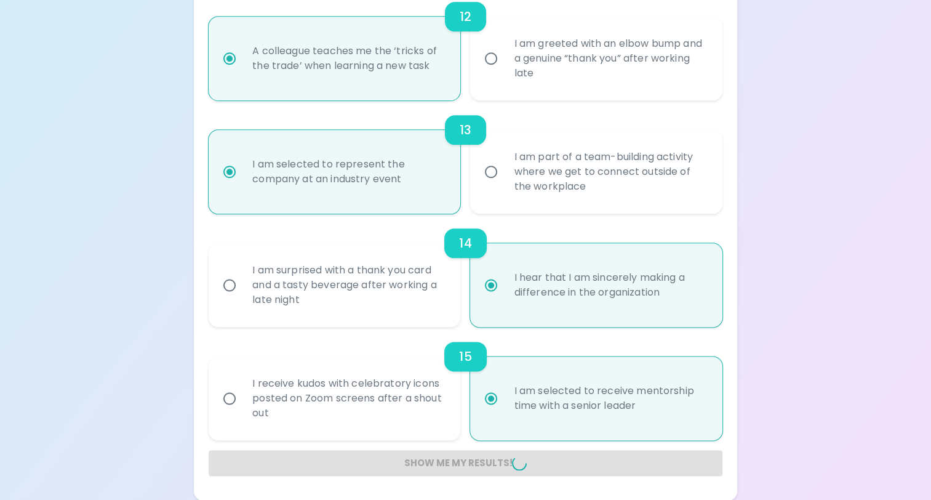
radio input "false"
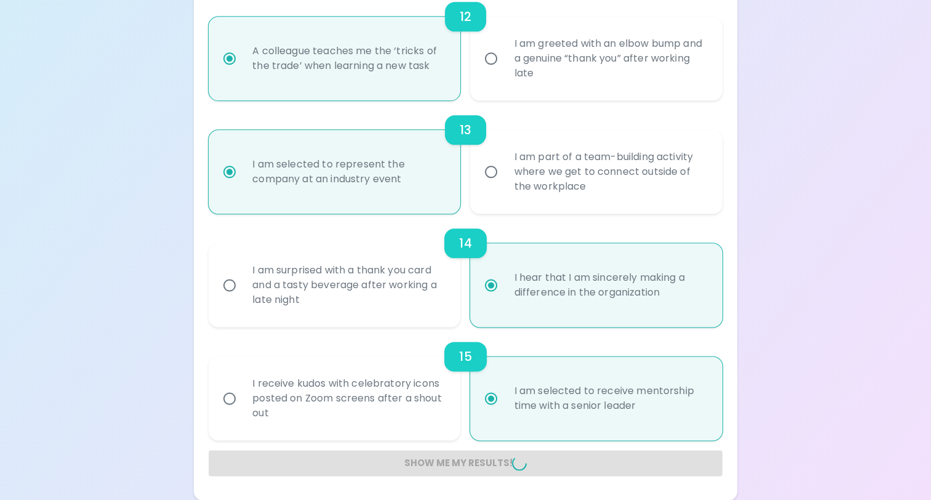
radio input "false"
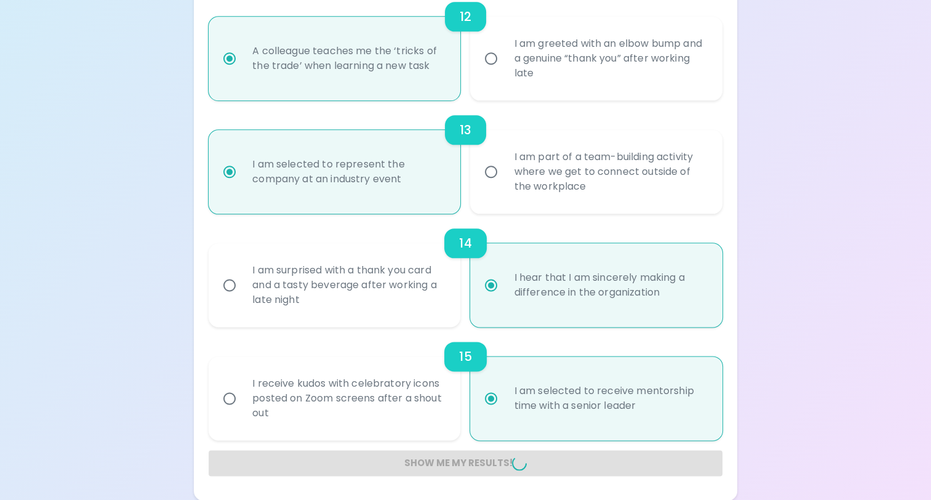
radio input "false"
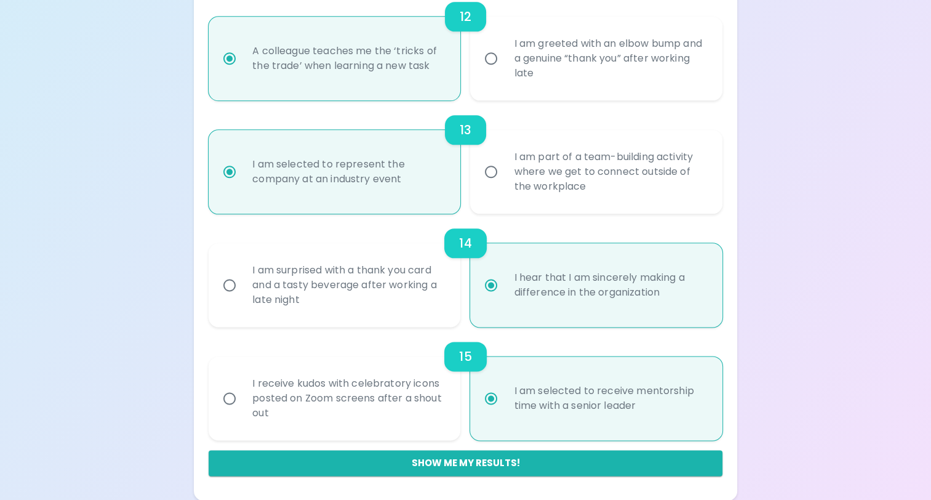
scroll to position [241, 0]
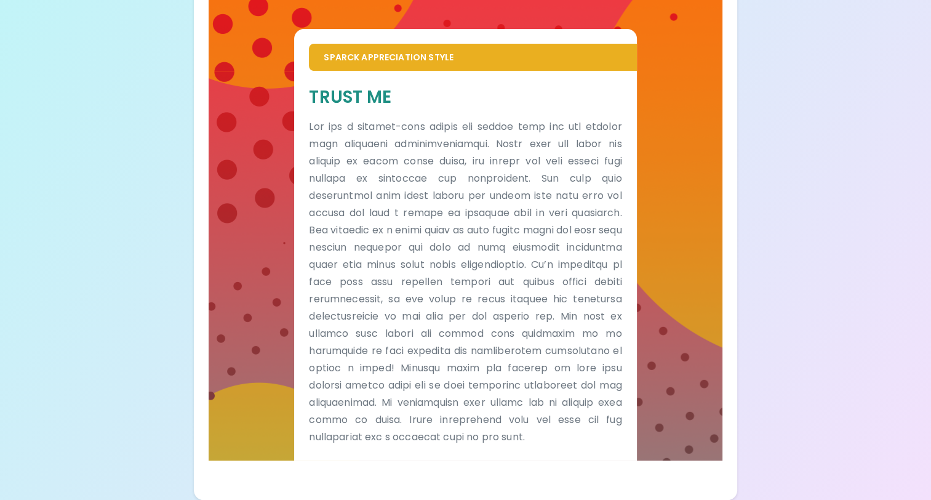
click at [658, 268] on div "Sparck Appreciation Style Trust Me" at bounding box center [466, 229] width 514 height 461
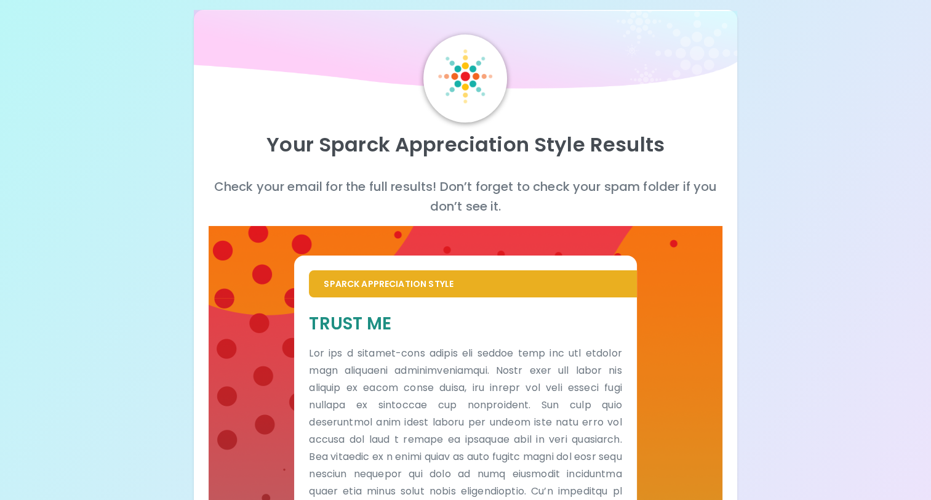
scroll to position [0, 0]
